Goal: Transaction & Acquisition: Purchase product/service

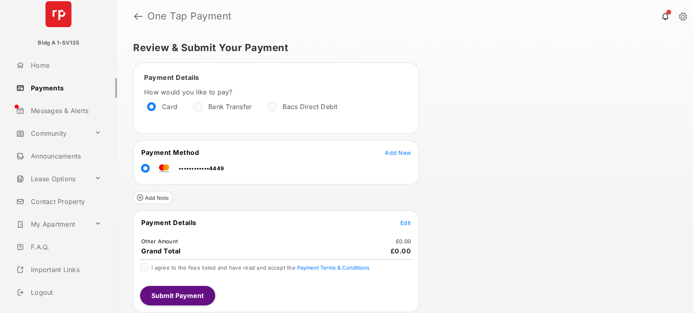
scroll to position [32, 0]
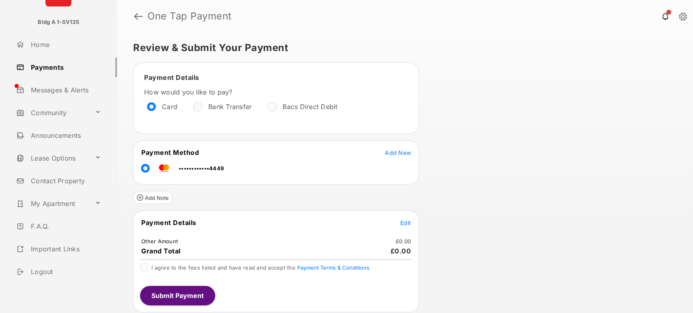
click at [46, 275] on link "Logout" at bounding box center [65, 271] width 104 height 19
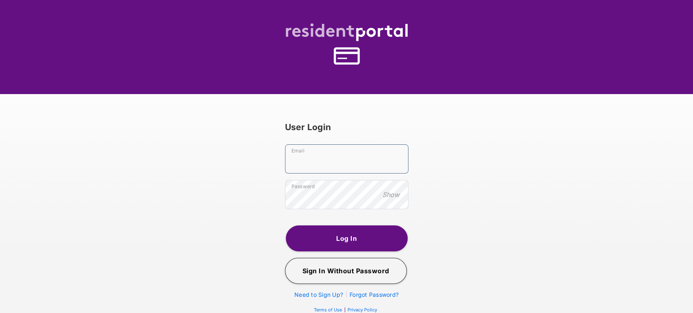
click at [321, 164] on input "Email" at bounding box center [346, 158] width 123 height 29
type input "*"
click at [320, 161] on input "**********" at bounding box center [346, 158] width 123 height 29
type input "**********"
click at [346, 242] on button "Log In" at bounding box center [347, 239] width 122 height 26
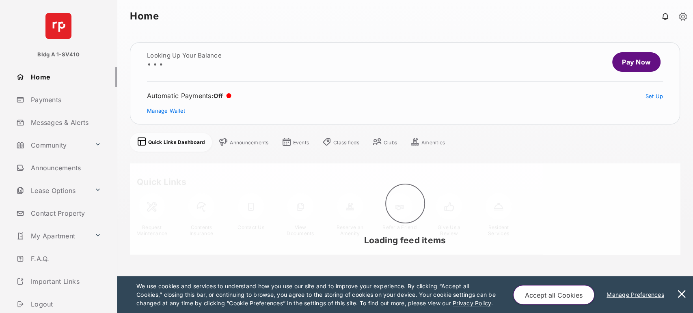
click at [49, 103] on link "Payments" at bounding box center [65, 99] width 104 height 19
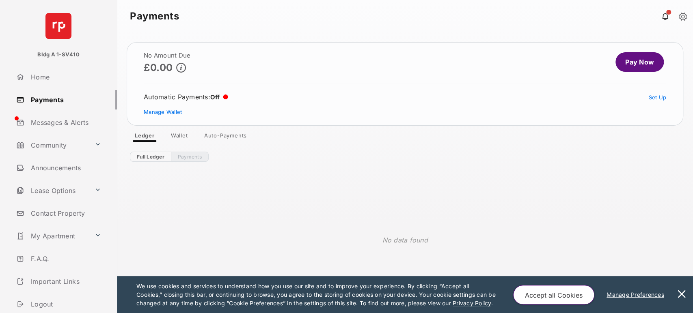
click at [186, 138] on link "Wallet" at bounding box center [179, 137] width 30 height 10
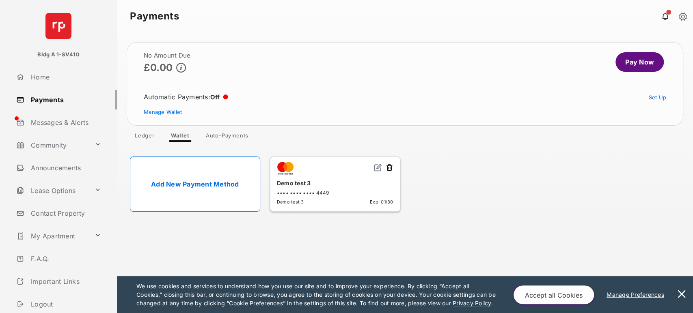
click at [682, 290] on button at bounding box center [681, 294] width 16 height 37
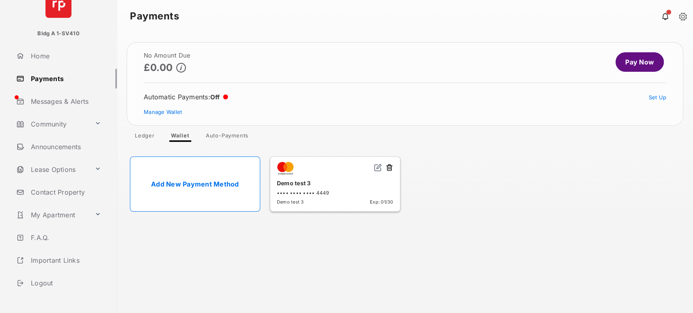
scroll to position [32, 0]
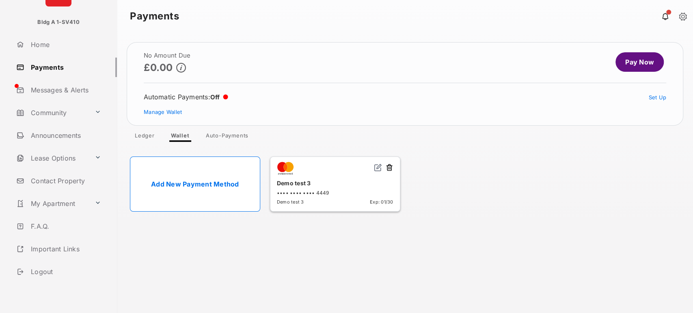
click at [45, 269] on link "Logout" at bounding box center [65, 271] width 104 height 19
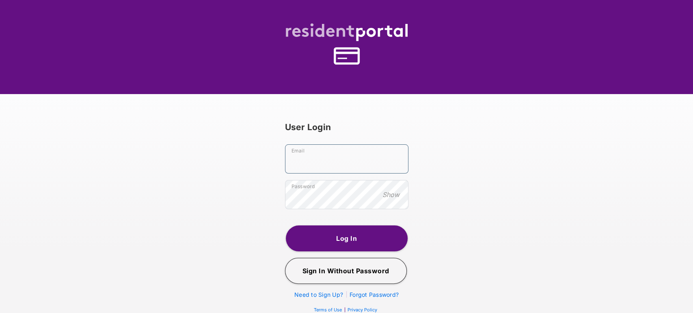
click at [329, 171] on input "Email" at bounding box center [346, 158] width 123 height 29
type input "**********"
click at [334, 233] on button "Log In" at bounding box center [347, 239] width 122 height 26
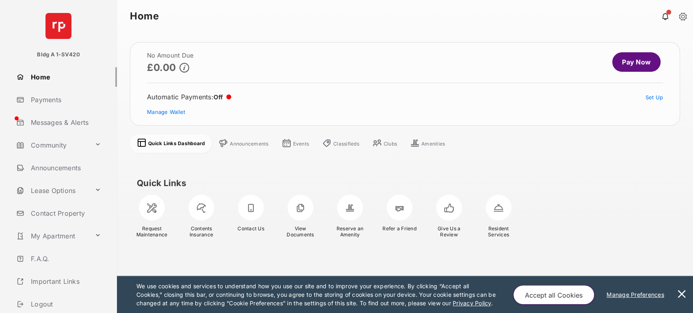
click at [54, 101] on link "Payments" at bounding box center [65, 99] width 104 height 19
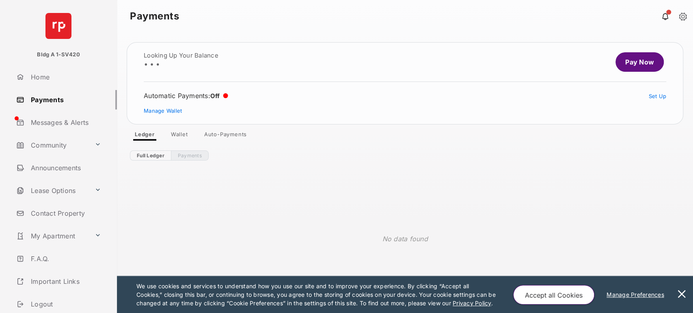
click at [682, 287] on button at bounding box center [681, 294] width 16 height 37
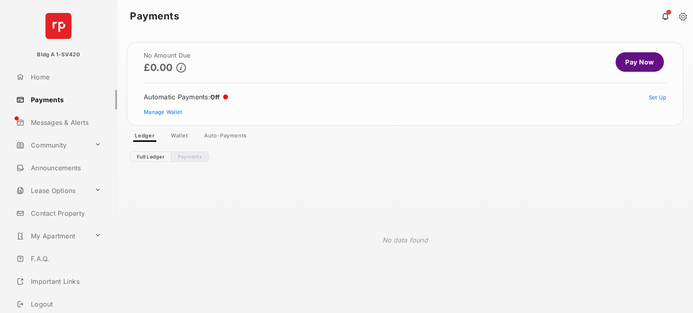
click at [179, 139] on link "Wallet" at bounding box center [179, 137] width 30 height 10
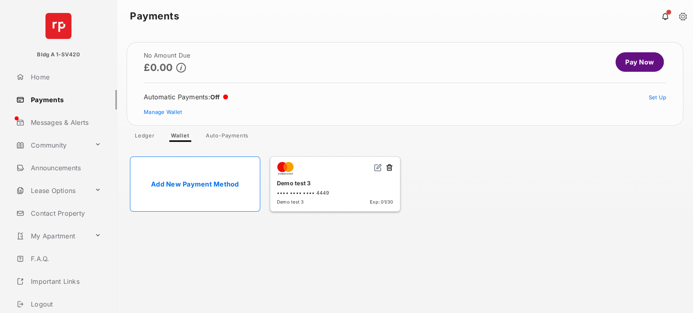
scroll to position [32, 0]
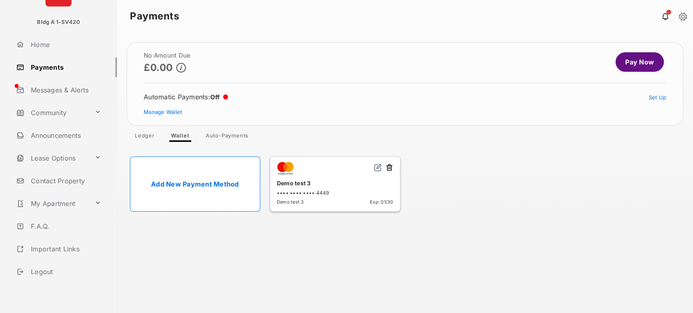
click at [51, 272] on link "Logout" at bounding box center [65, 271] width 104 height 19
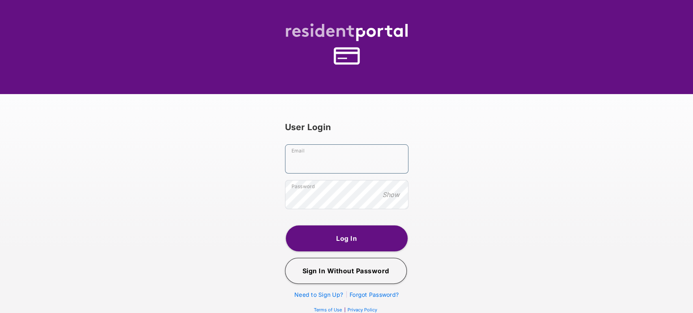
click at [355, 171] on input "Email" at bounding box center [346, 158] width 123 height 29
type input "**********"
click at [335, 248] on button "Log In" at bounding box center [347, 239] width 122 height 26
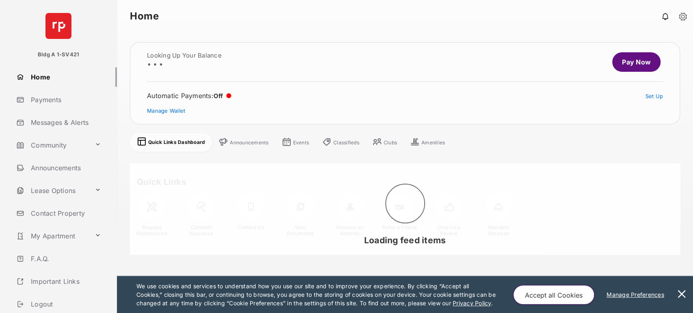
click at [45, 101] on link "Payments" at bounding box center [65, 99] width 104 height 19
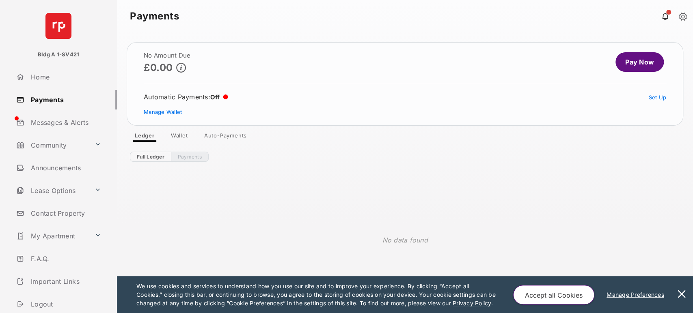
click at [182, 136] on link "Wallet" at bounding box center [179, 137] width 30 height 10
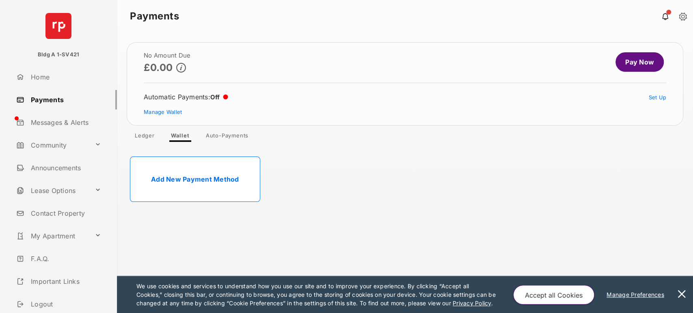
click at [682, 290] on button at bounding box center [681, 294] width 16 height 37
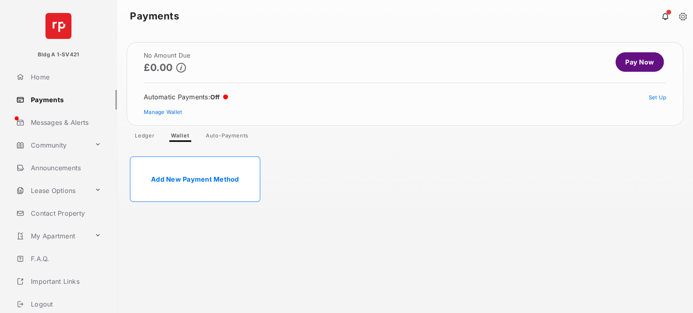
scroll to position [32, 0]
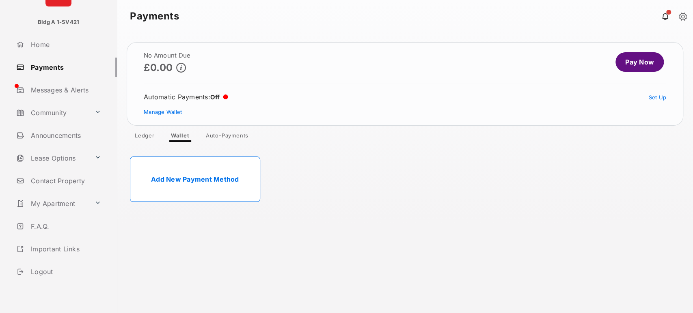
click at [50, 266] on link "Logout" at bounding box center [65, 271] width 104 height 19
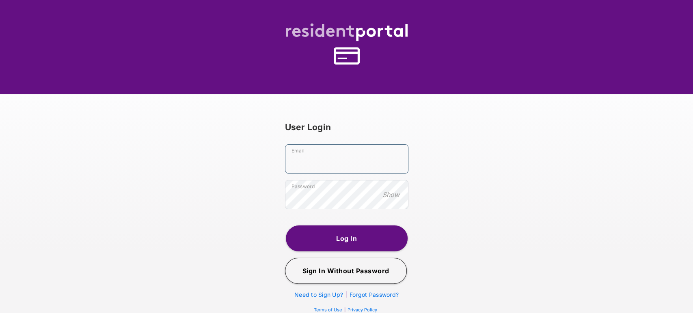
click at [313, 163] on input "Email" at bounding box center [346, 158] width 123 height 29
paste input "**********"
type input "**********"
click at [323, 243] on button "Log In" at bounding box center [347, 239] width 122 height 26
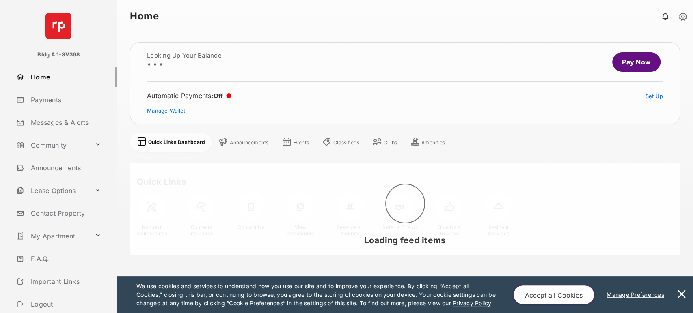
click at [46, 101] on link "Payments" at bounding box center [65, 99] width 104 height 19
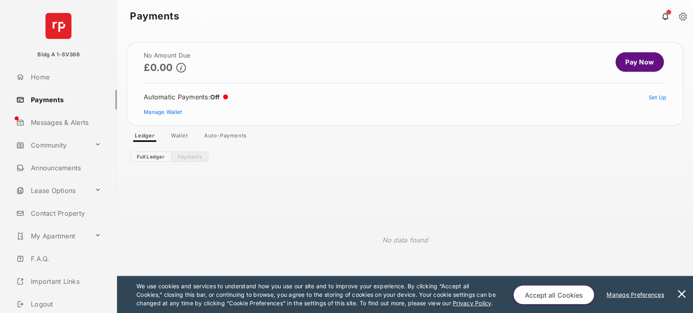
click at [183, 138] on link "Wallet" at bounding box center [179, 137] width 30 height 10
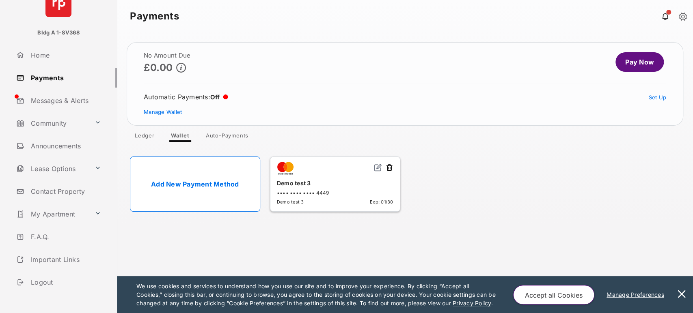
scroll to position [32, 0]
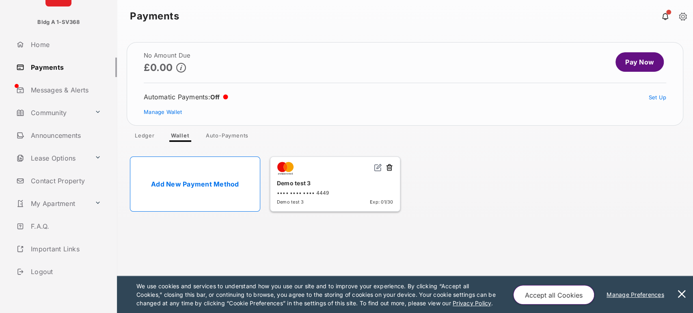
click at [52, 269] on link "Logout" at bounding box center [65, 271] width 104 height 19
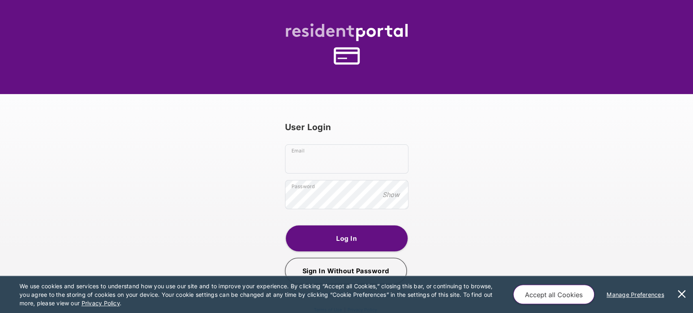
click at [680, 291] on button at bounding box center [681, 294] width 16 height 37
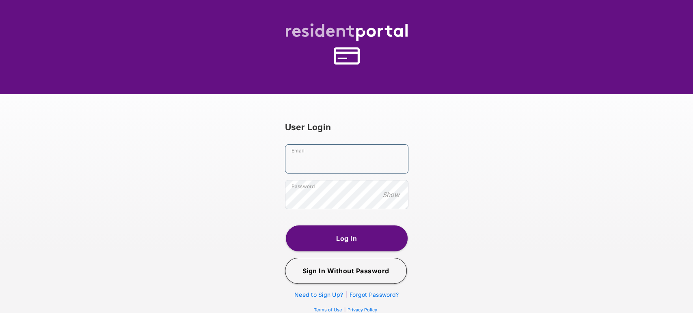
click at [296, 170] on input "Email" at bounding box center [346, 158] width 123 height 29
paste input "**********"
type input "**********"
click at [364, 245] on button "Log In" at bounding box center [347, 239] width 122 height 26
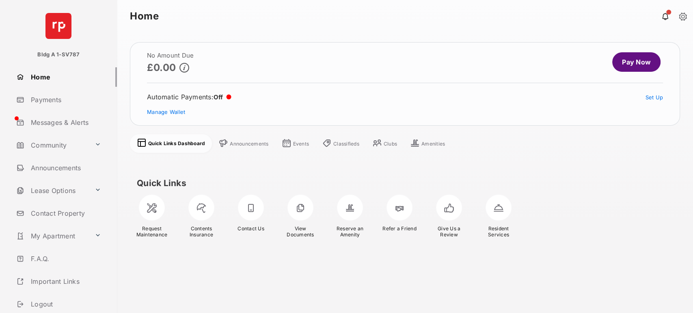
click at [55, 103] on link "Payments" at bounding box center [65, 99] width 104 height 19
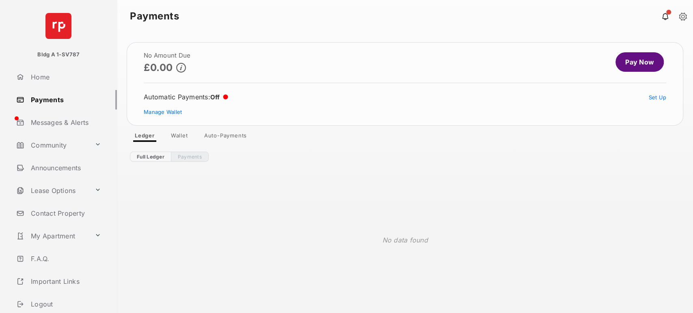
click at [179, 136] on link "Wallet" at bounding box center [179, 137] width 30 height 10
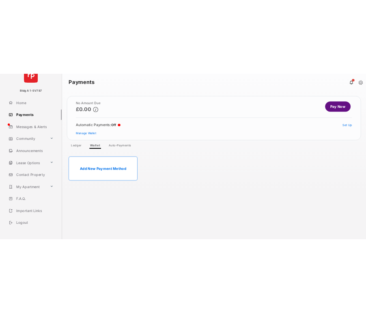
scroll to position [32, 0]
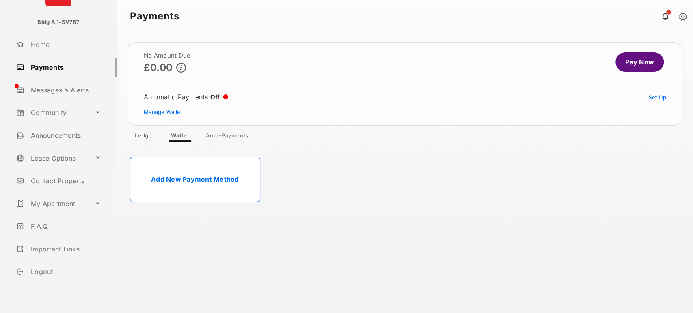
click at [46, 274] on link "Logout" at bounding box center [65, 271] width 104 height 19
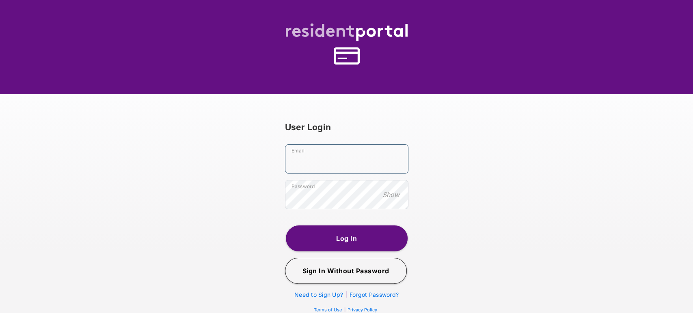
click at [311, 170] on input "Email" at bounding box center [346, 158] width 123 height 29
paste input "**********"
type input "**********"
click at [335, 230] on button "Log In" at bounding box center [347, 239] width 122 height 26
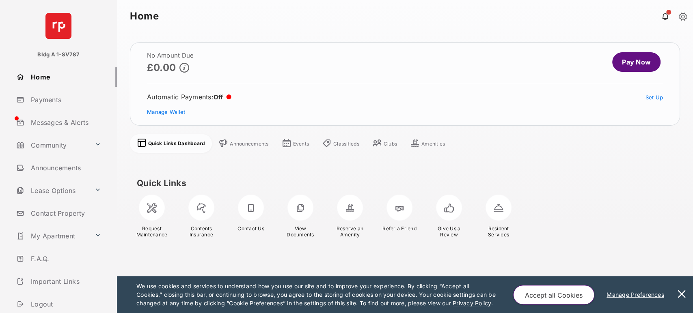
click at [46, 103] on link "Payments" at bounding box center [65, 99] width 104 height 19
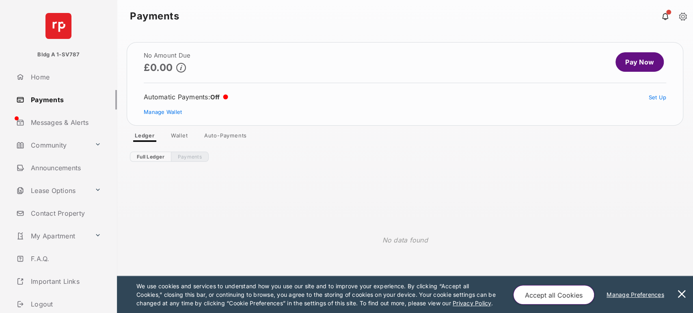
click at [176, 136] on link "Wallet" at bounding box center [179, 137] width 30 height 10
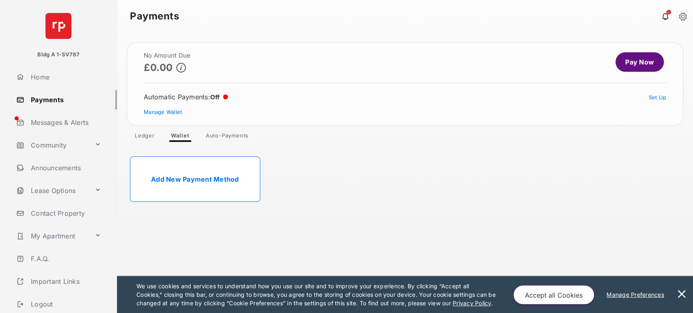
click at [53, 101] on link "Payments" at bounding box center [65, 99] width 104 height 19
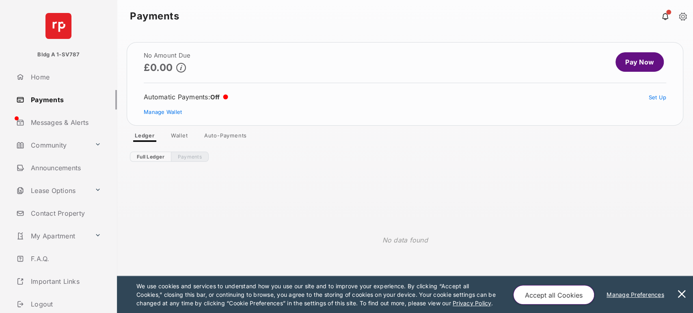
click at [173, 131] on span "No Amount Due £0.00 Pay Now Automatic Payments : Off Set Up Manage Wallet Ledge…" at bounding box center [405, 92] width 556 height 100
click at [176, 144] on div "Full Ledger Payments No data found" at bounding box center [405, 235] width 576 height 186
click at [179, 139] on link "Wallet" at bounding box center [179, 137] width 30 height 10
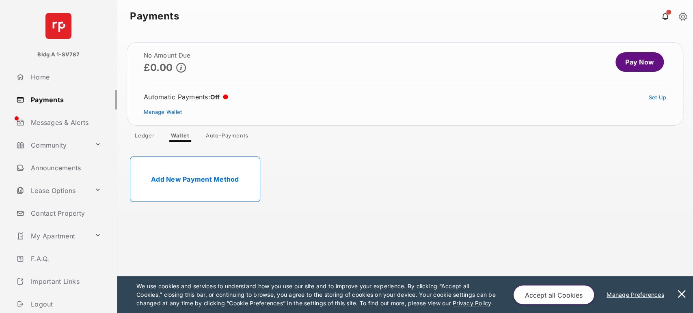
click at [684, 290] on button at bounding box center [681, 294] width 16 height 37
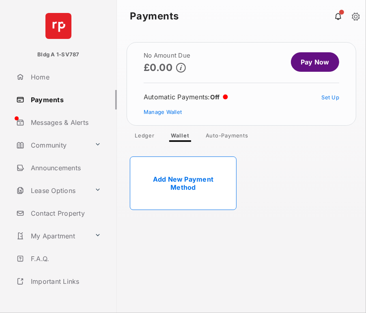
click at [200, 182] on link "Add New Payment Method" at bounding box center [183, 184] width 107 height 54
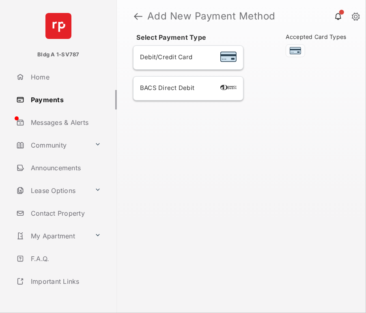
click at [186, 92] on div "BACS Direct Debit" at bounding box center [167, 88] width 54 height 9
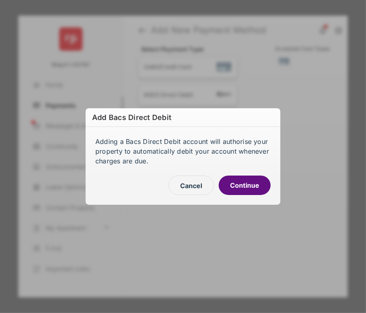
click at [236, 182] on button "Continue" at bounding box center [245, 185] width 52 height 19
